Goal: Task Accomplishment & Management: Manage account settings

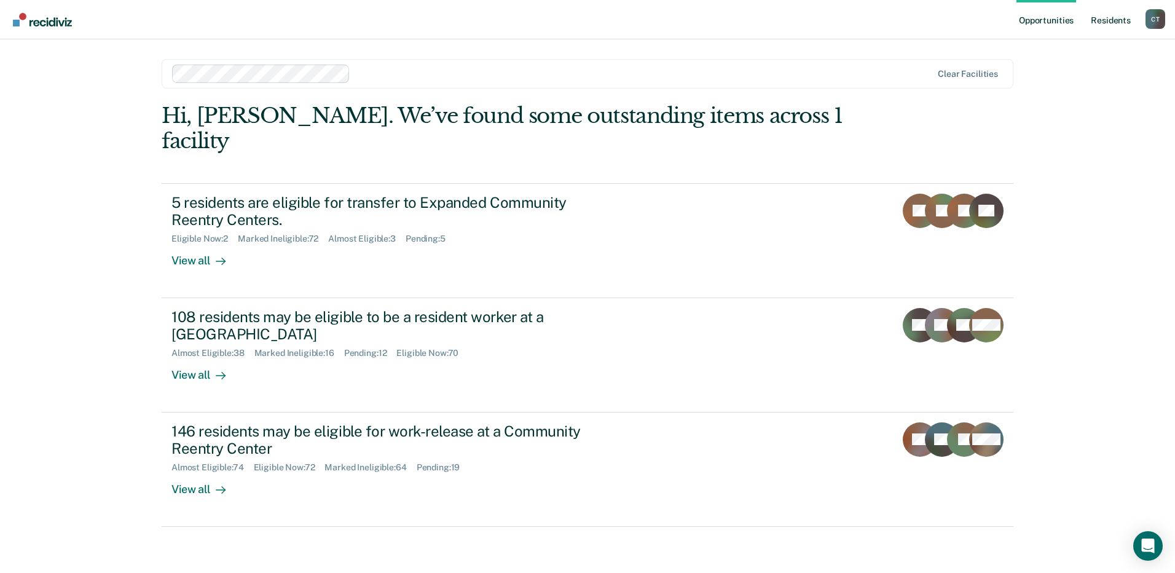
drag, startPoint x: 1118, startPoint y: 8, endPoint x: 1118, endPoint y: 18, distance: 10.4
click at [1118, 18] on link "Resident s" at bounding box center [1110, 19] width 45 height 39
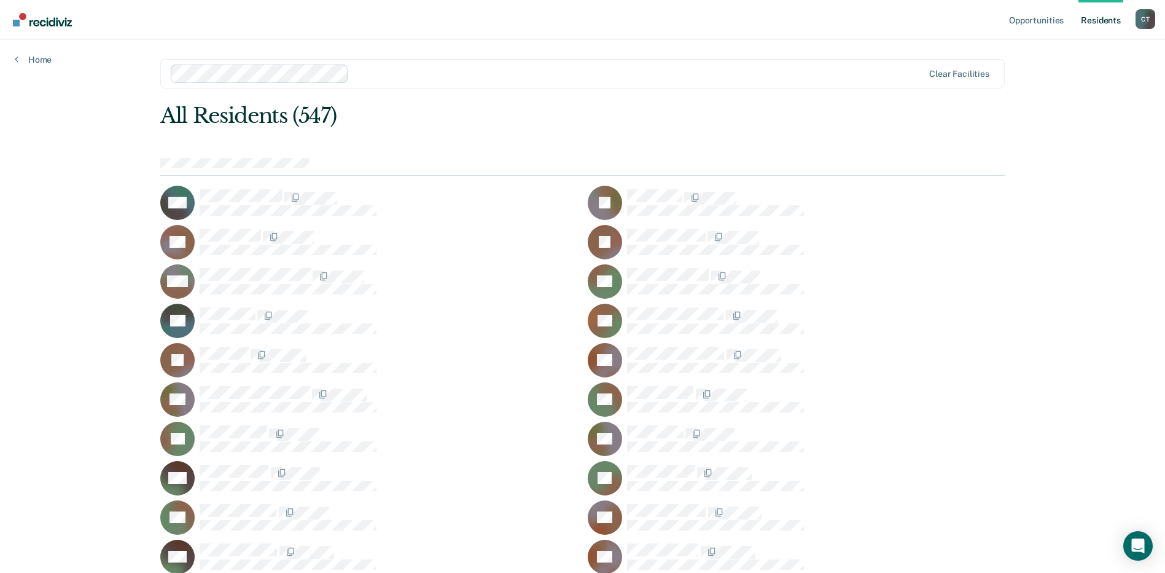
scroll to position [2072, 0]
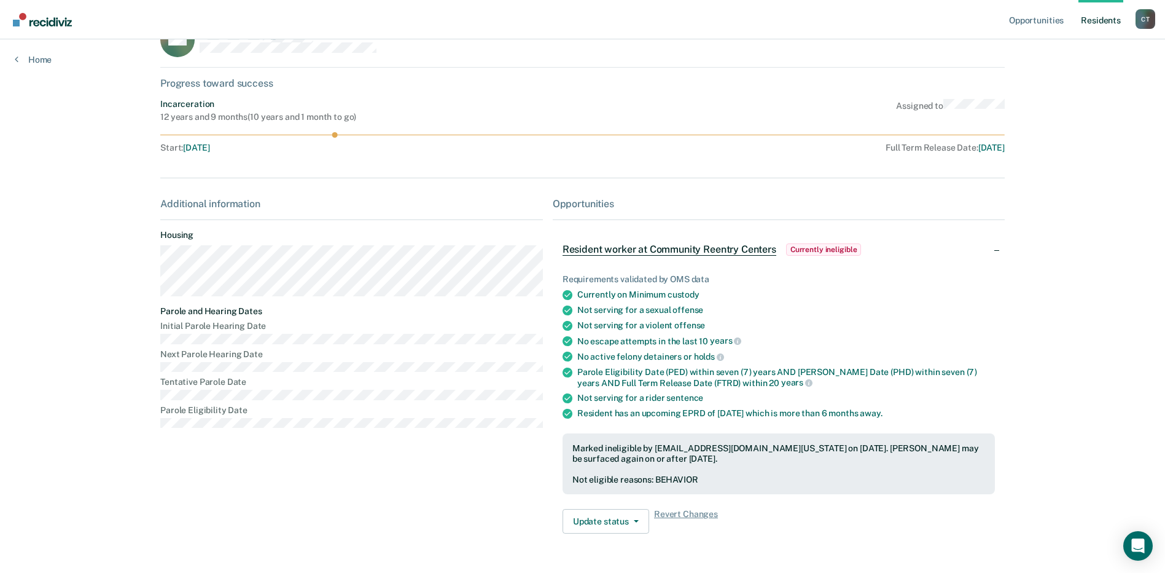
scroll to position [71, 0]
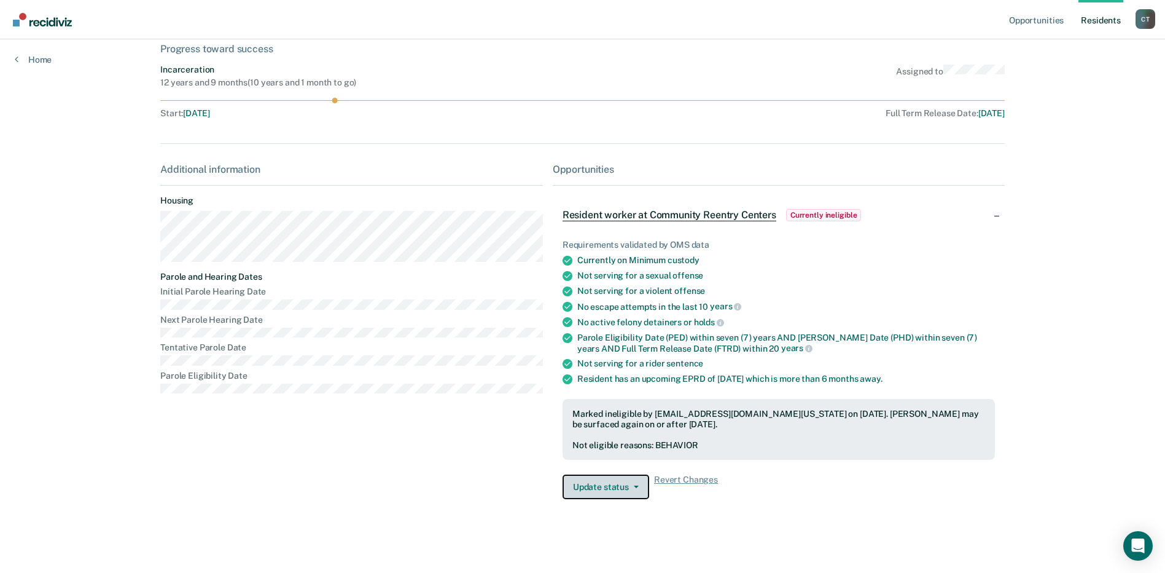
click at [626, 489] on button "Update status" at bounding box center [606, 486] width 87 height 25
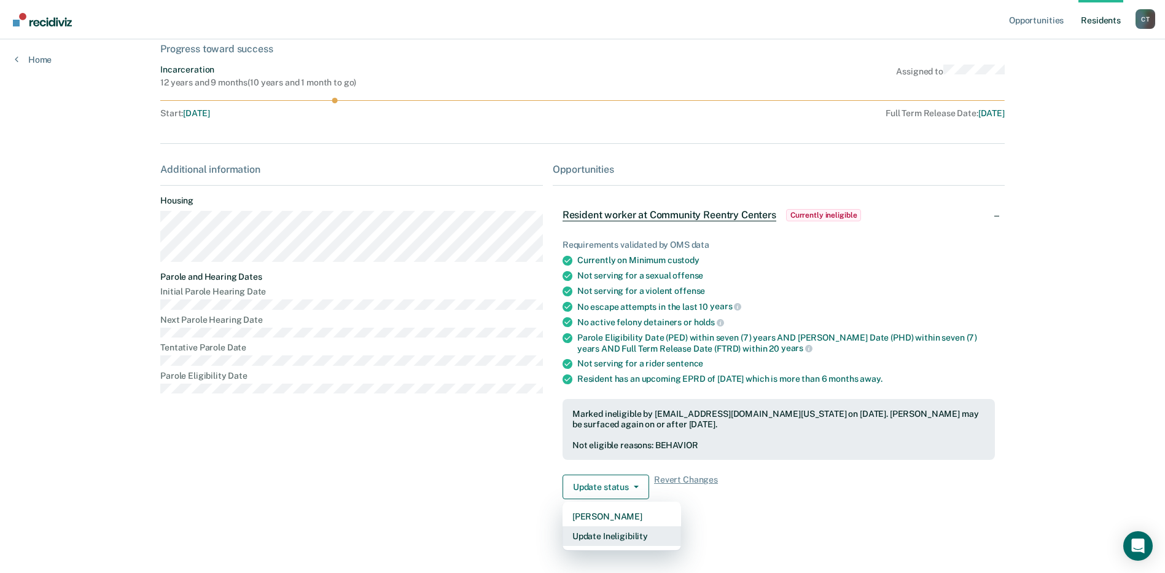
click at [608, 535] on button "Update Ineligibility" at bounding box center [622, 536] width 119 height 20
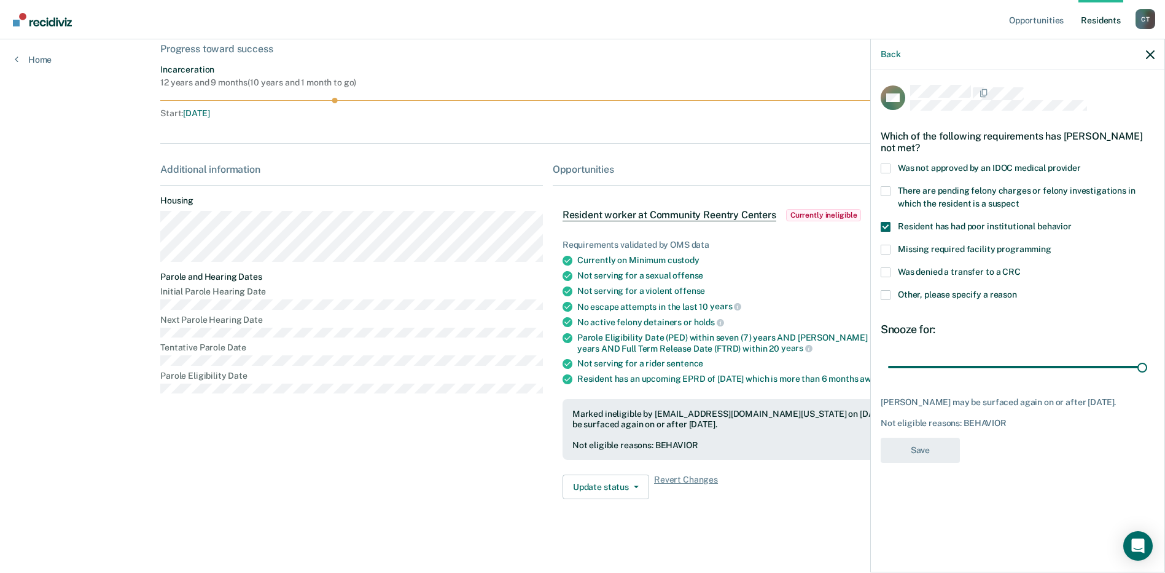
click at [886, 246] on span at bounding box center [886, 250] width 10 height 10
click at [1052, 245] on input "Missing required facility programming" at bounding box center [1052, 245] width 0 height 0
click at [885, 229] on span at bounding box center [886, 227] width 10 height 10
click at [1072, 222] on input "Resident has had poor institutional behavior" at bounding box center [1072, 222] width 0 height 0
click at [884, 246] on span at bounding box center [886, 250] width 10 height 10
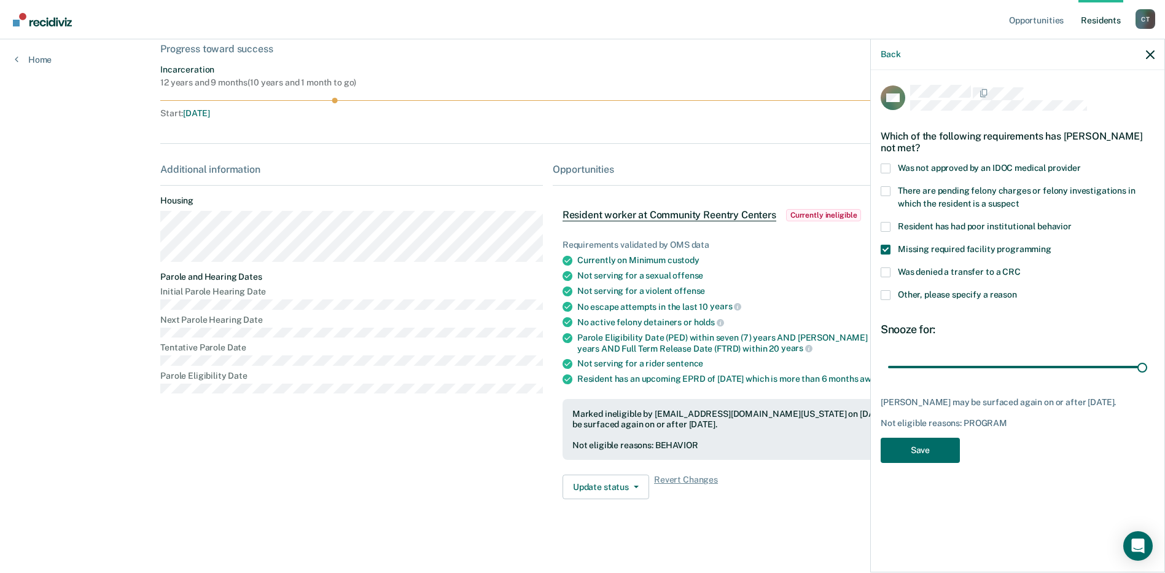
click at [1052, 245] on input "Missing required facility programming" at bounding box center [1052, 245] width 0 height 0
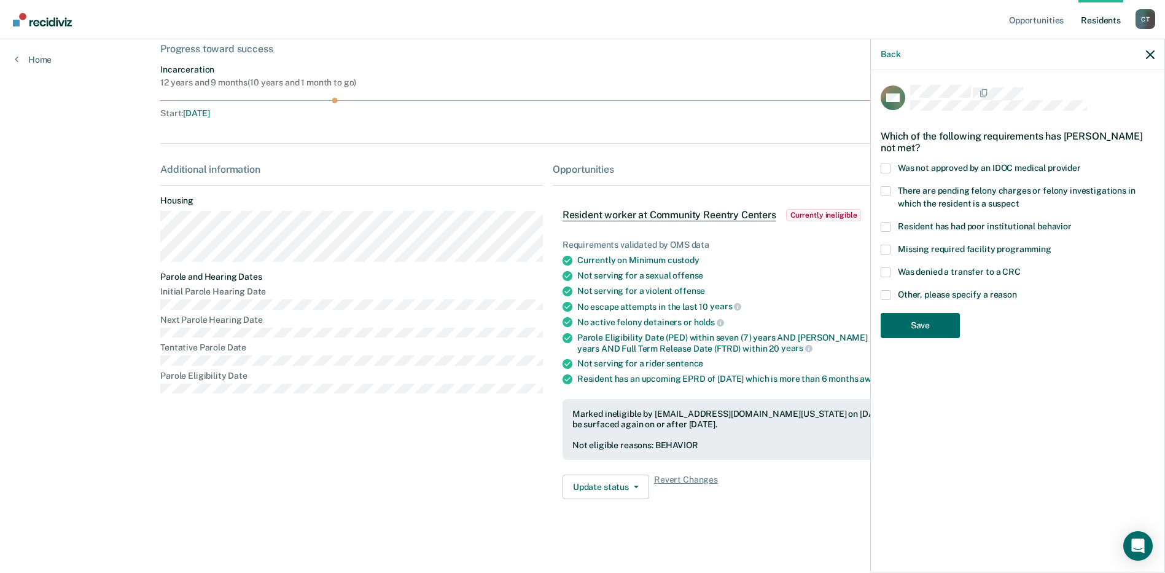
click at [886, 224] on span at bounding box center [886, 227] width 10 height 10
click at [1072, 222] on input "Resident has had poor institutional behavior" at bounding box center [1072, 222] width 0 height 0
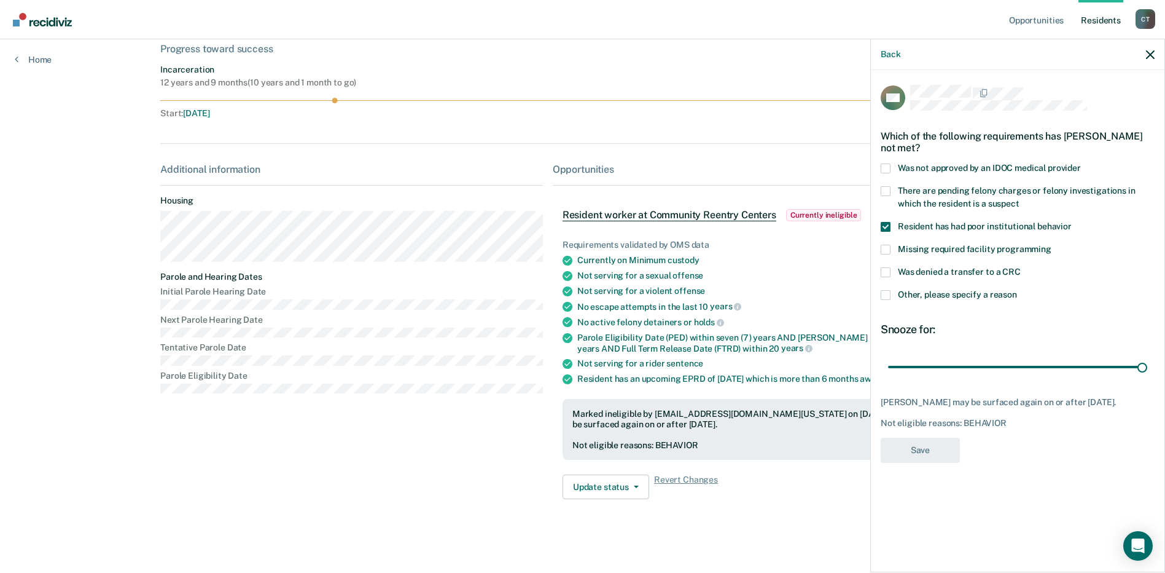
click at [1157, 54] on div "Back" at bounding box center [1018, 54] width 294 height 31
click at [1154, 55] on icon "button" at bounding box center [1150, 54] width 9 height 9
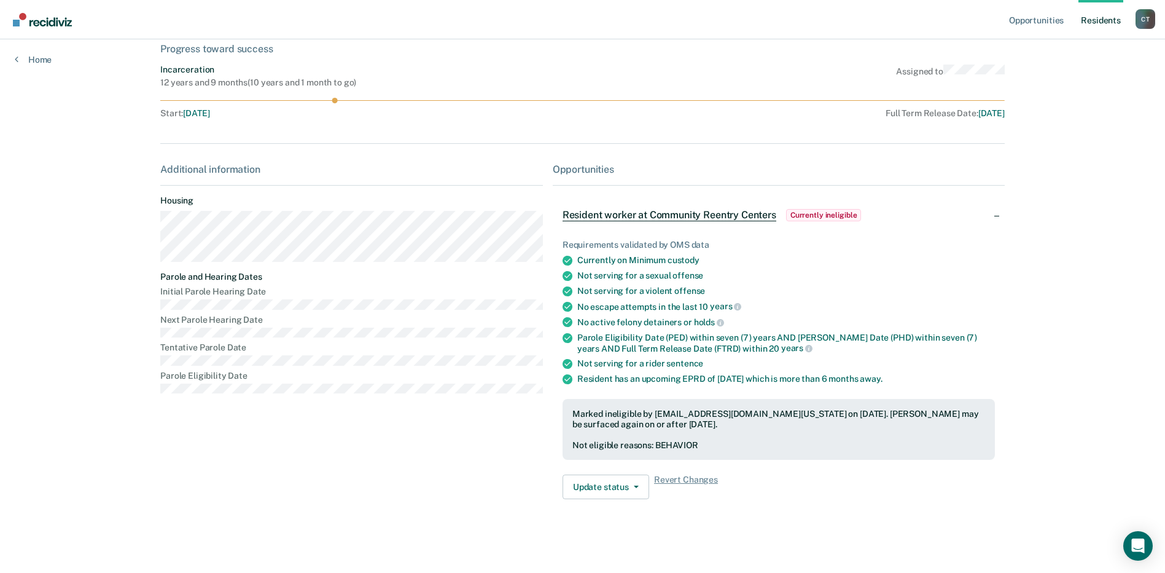
click at [1099, 19] on link "Resident s" at bounding box center [1101, 19] width 45 height 39
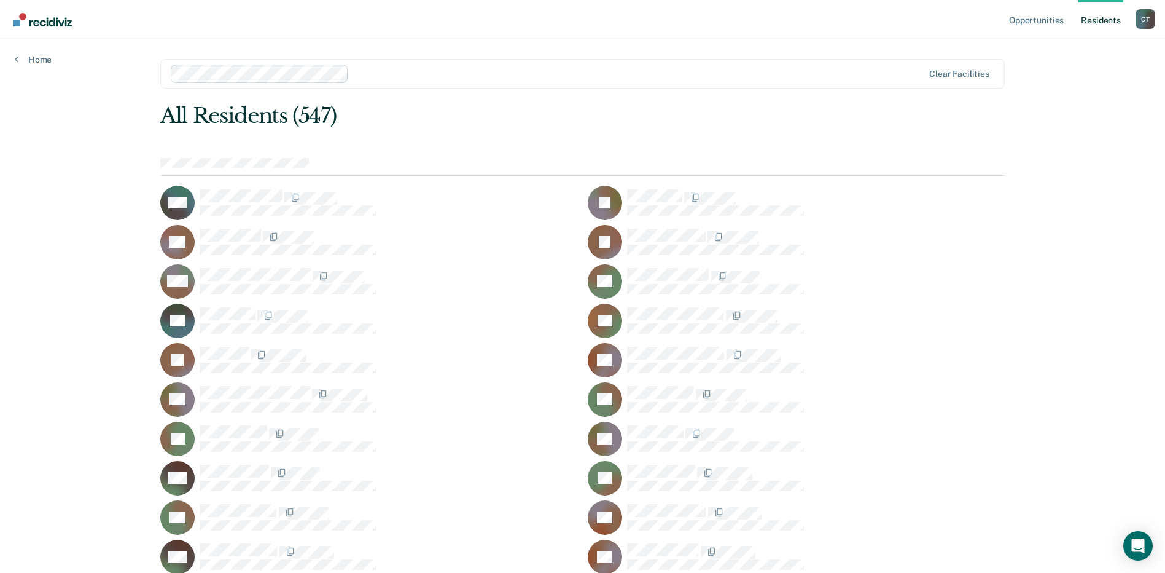
scroll to position [1954, 0]
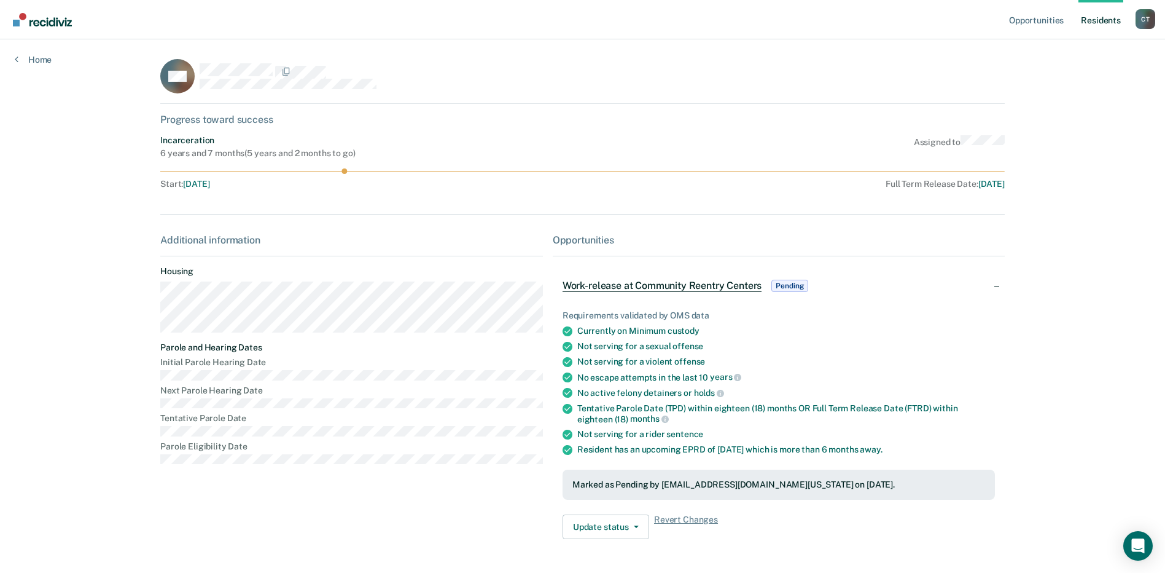
click at [1100, 20] on link "Resident s" at bounding box center [1101, 19] width 45 height 39
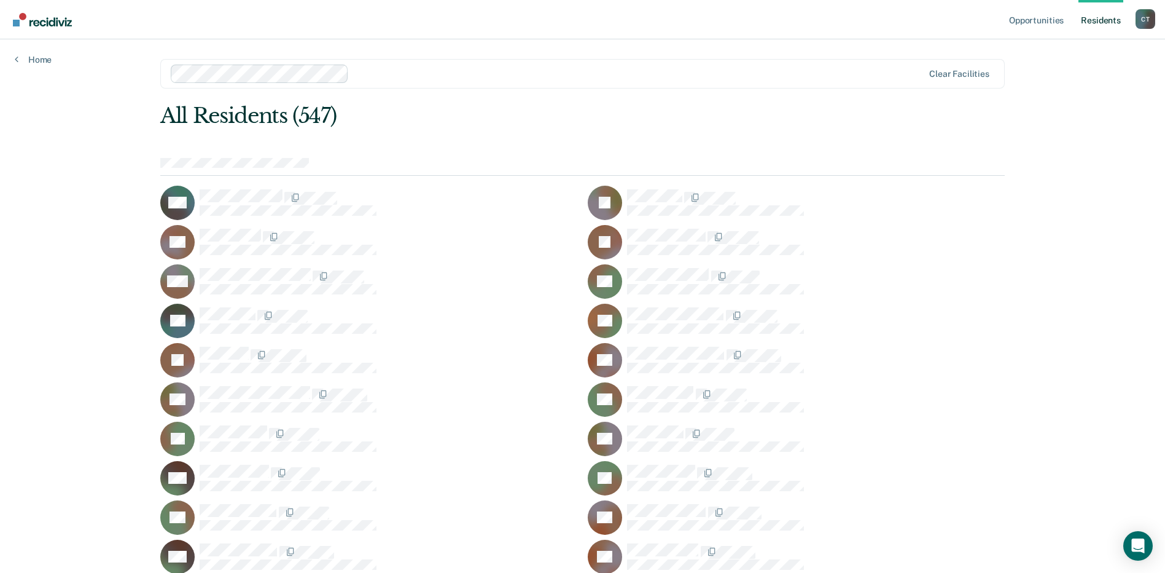
scroll to position [460, 0]
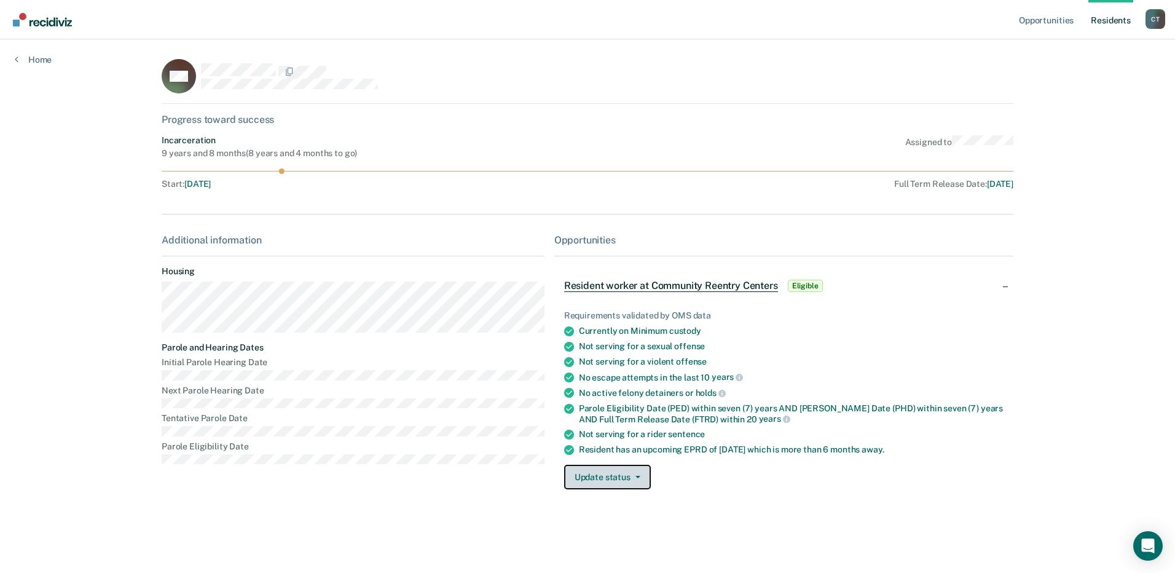
click at [616, 482] on button "Update status" at bounding box center [607, 476] width 87 height 25
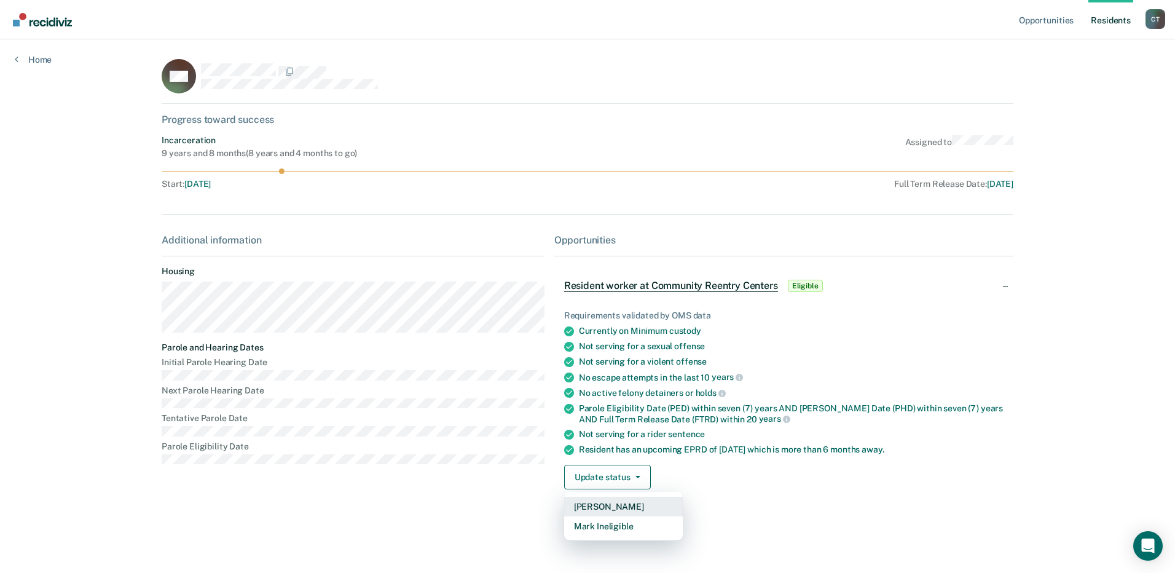
click at [603, 509] on button "[PERSON_NAME]" at bounding box center [623, 506] width 119 height 20
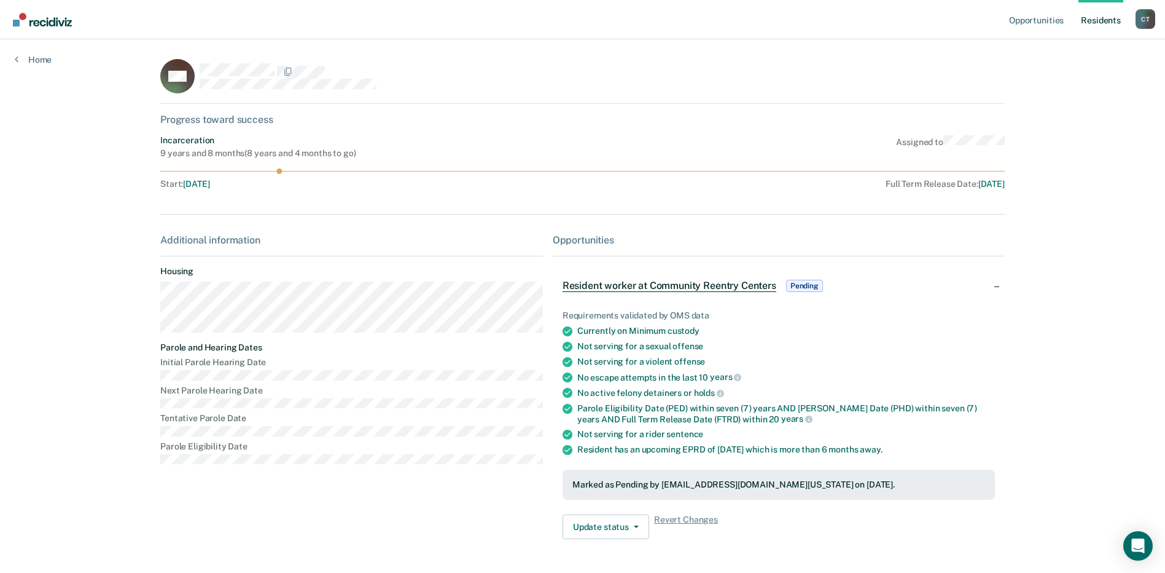
click at [1100, 17] on link "Resident s" at bounding box center [1101, 19] width 45 height 39
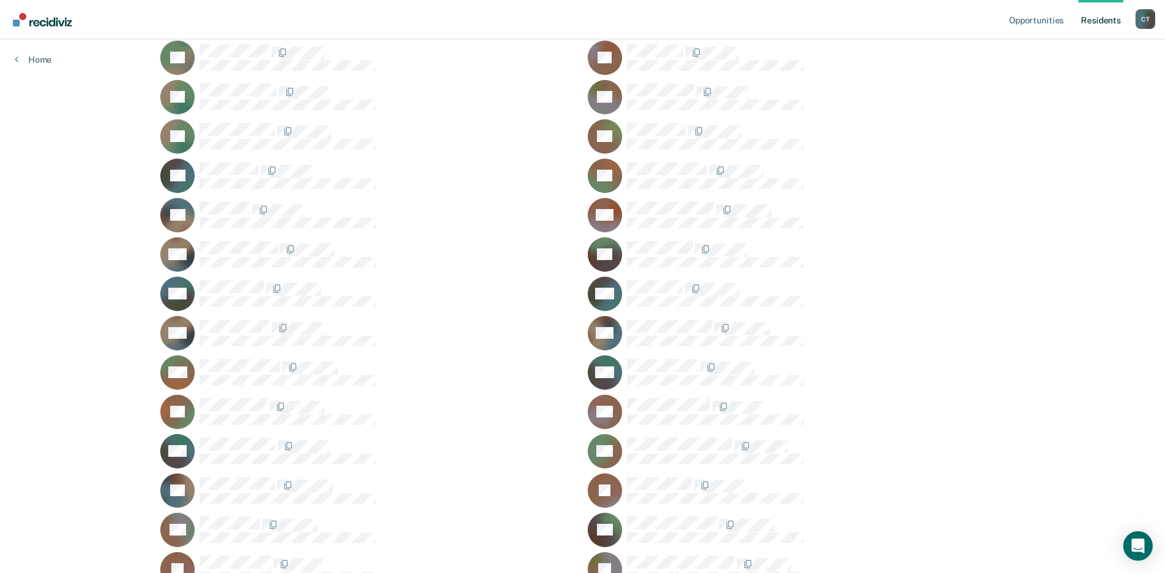
scroll to position [9738, 0]
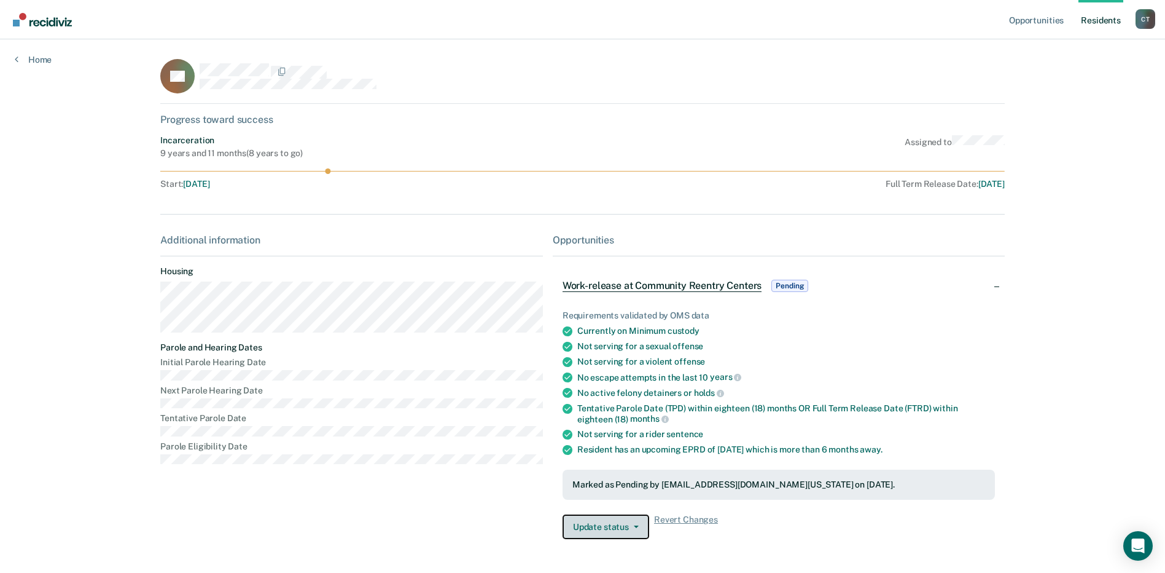
click at [629, 529] on button "Update status" at bounding box center [606, 526] width 87 height 25
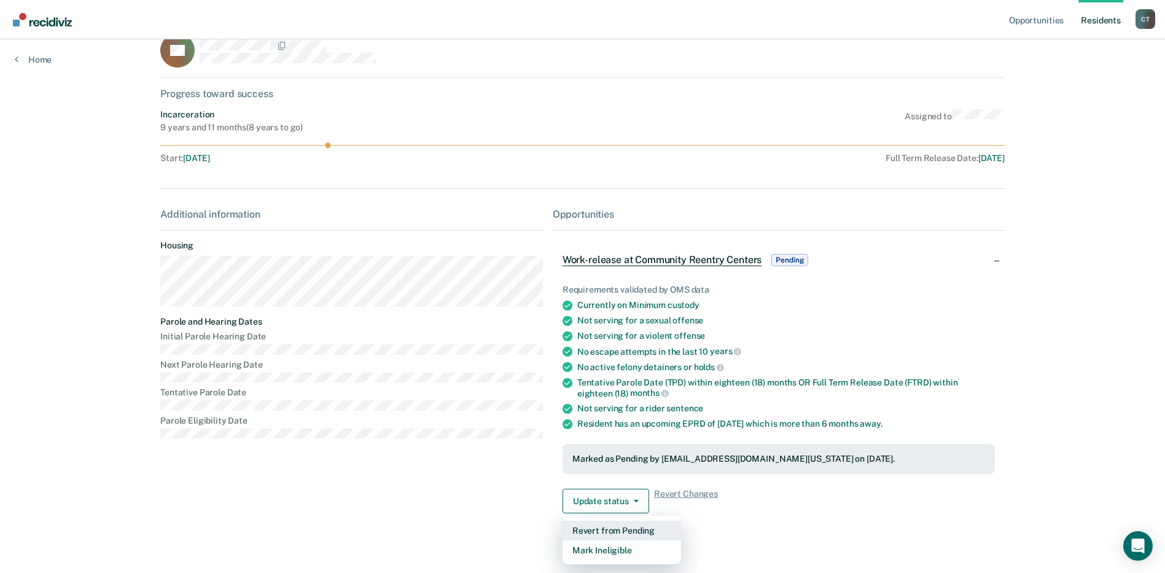
scroll to position [40, 0]
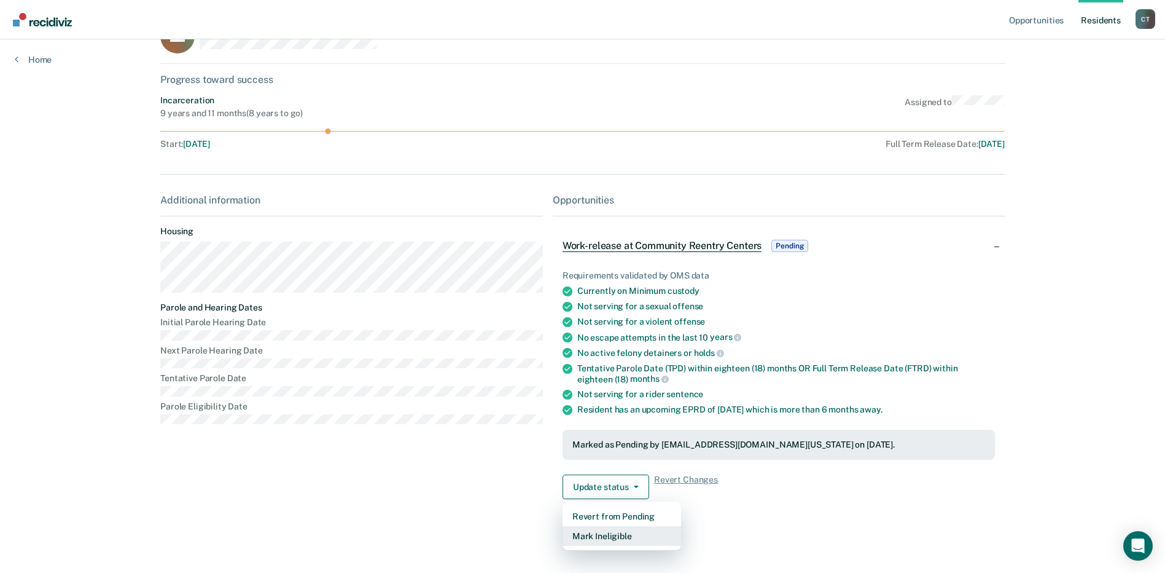
click at [603, 535] on button "Mark Ineligible" at bounding box center [622, 536] width 119 height 20
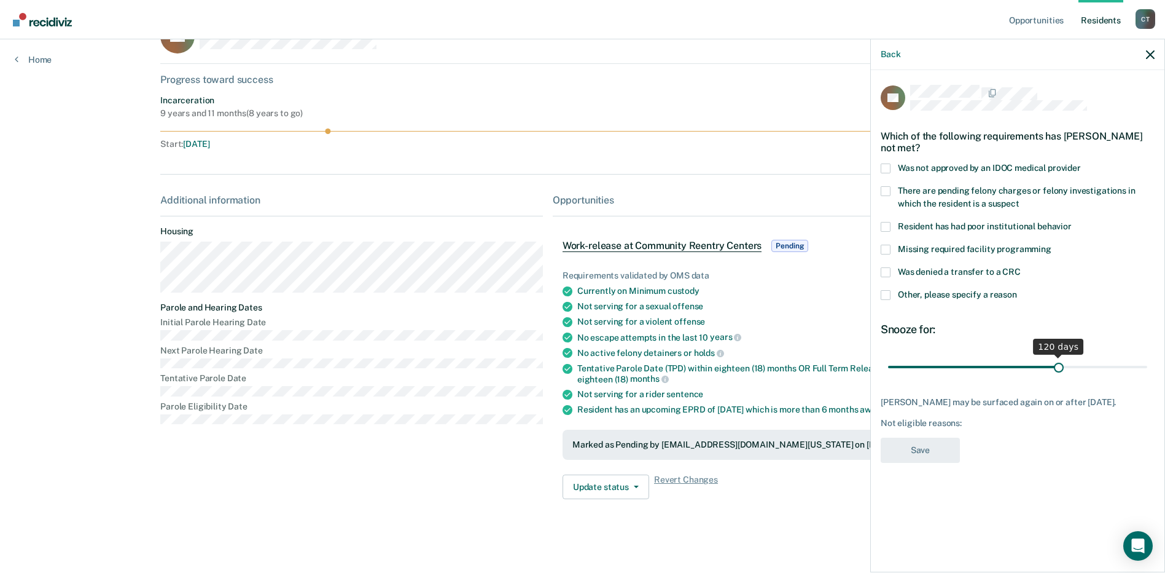
drag, startPoint x: 978, startPoint y: 369, endPoint x: 1060, endPoint y: 369, distance: 81.7
type input "120"
click at [1060, 369] on input "range" at bounding box center [1017, 367] width 259 height 22
click at [884, 165] on span at bounding box center [886, 168] width 10 height 10
click at [1081, 163] on input "Was not approved by an IDOC medical provider" at bounding box center [1081, 163] width 0 height 0
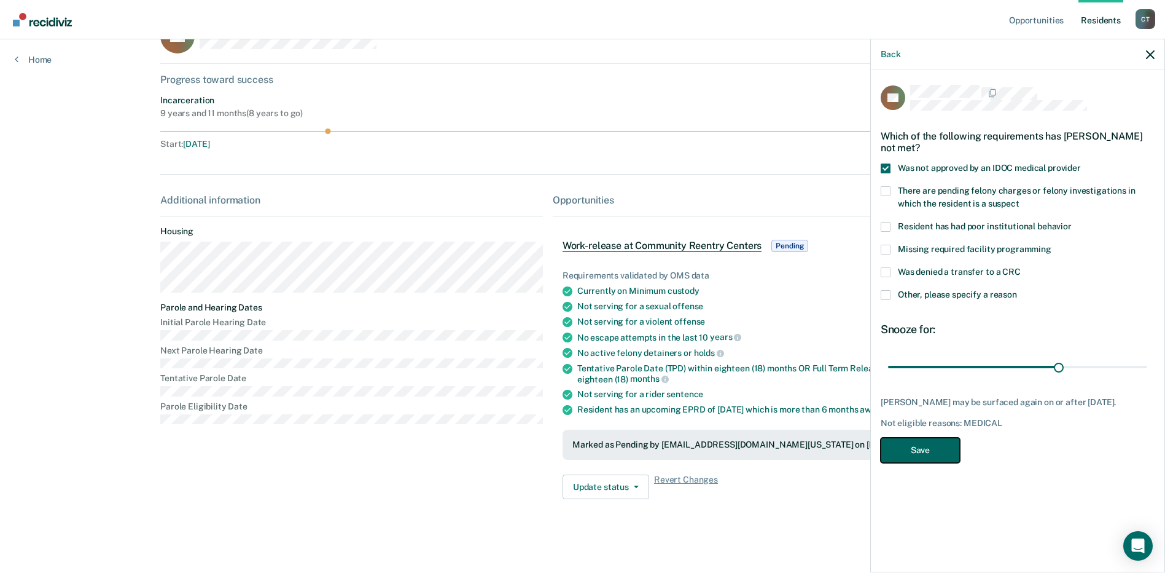
click at [921, 445] on button "Save" at bounding box center [920, 449] width 79 height 25
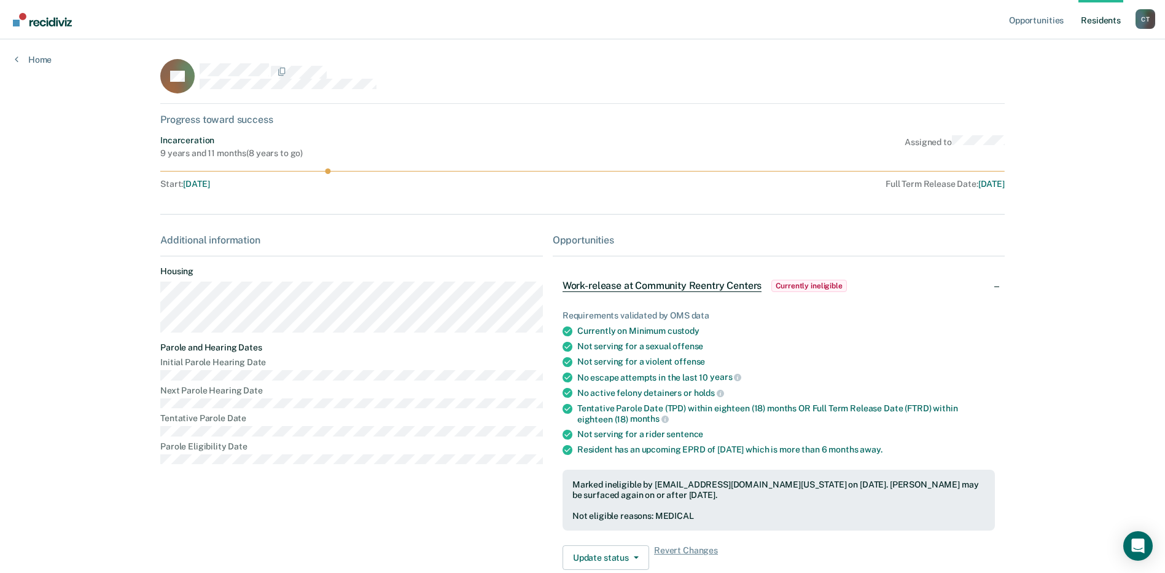
click at [1098, 18] on link "Resident s" at bounding box center [1101, 19] width 45 height 39
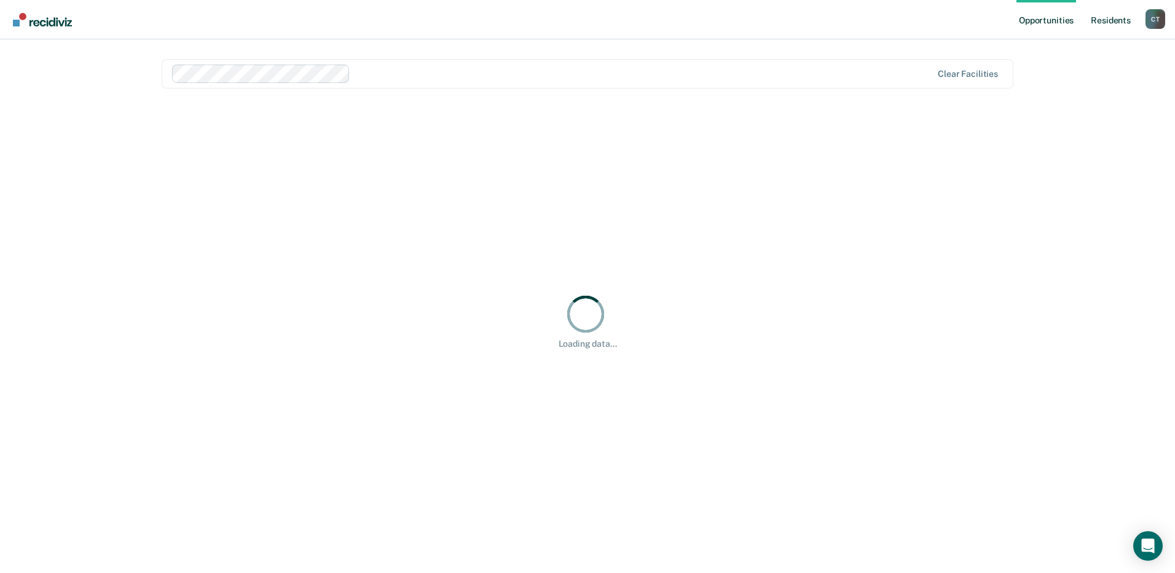
click at [1102, 22] on link "Resident s" at bounding box center [1110, 19] width 45 height 39
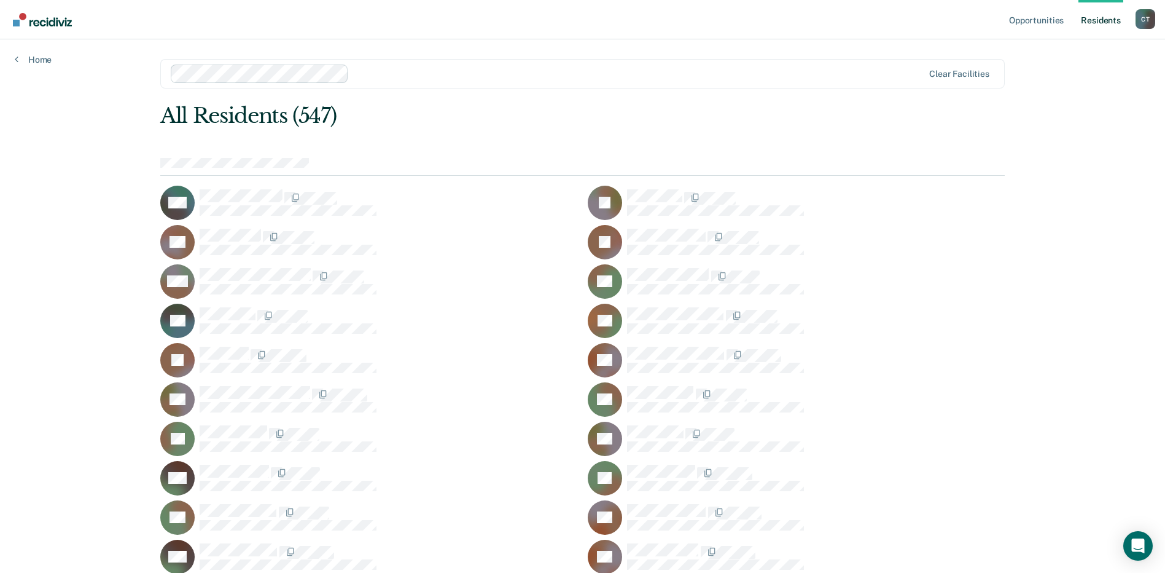
scroll to position [2229, 0]
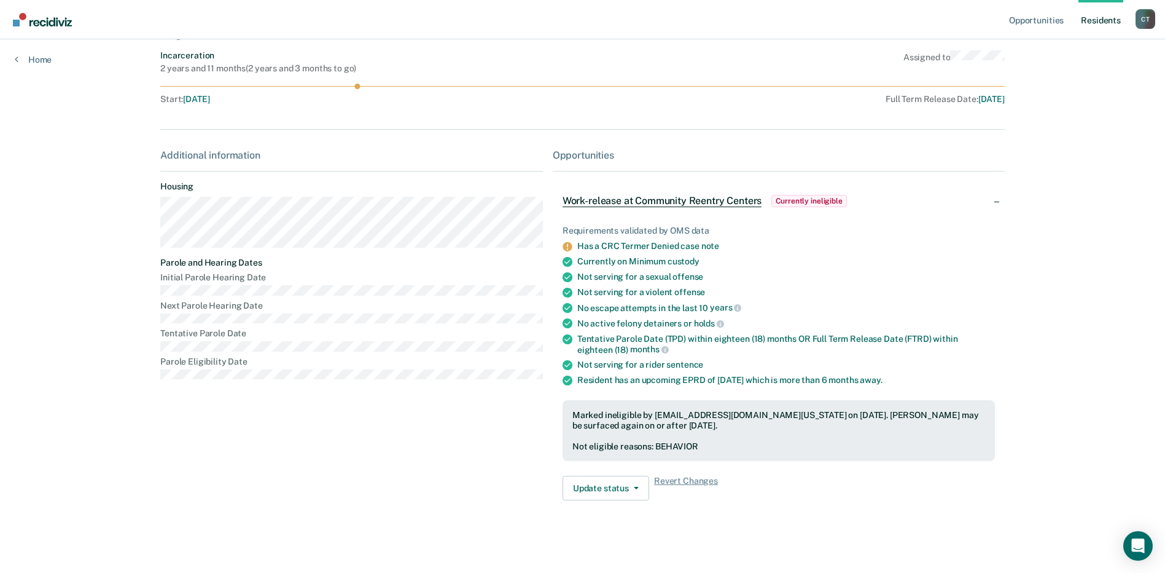
scroll to position [86, 0]
click at [593, 489] on button "Update status" at bounding box center [606, 486] width 87 height 25
click at [592, 518] on button "[PERSON_NAME]" at bounding box center [622, 516] width 119 height 20
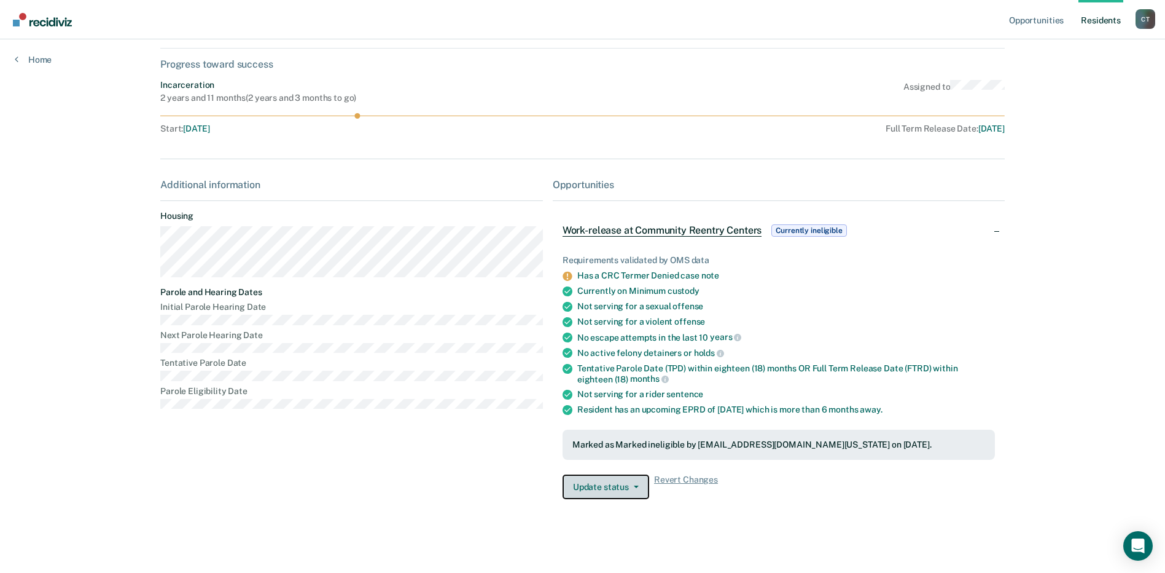
scroll to position [55, 0]
